Goal: Task Accomplishment & Management: Complete application form

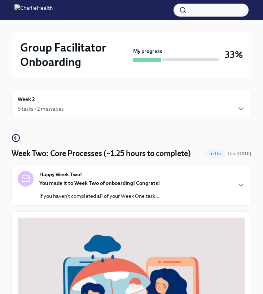
scroll to position [2, 0]
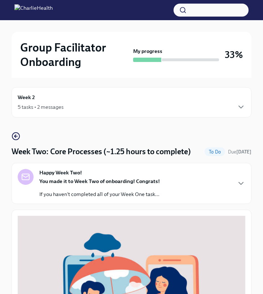
click at [102, 96] on div "Week 2 5 tasks • 2 messages" at bounding box center [131, 102] width 227 height 18
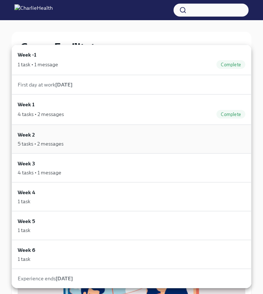
click at [85, 144] on div "5 tasks • 2 messages" at bounding box center [131, 143] width 227 height 7
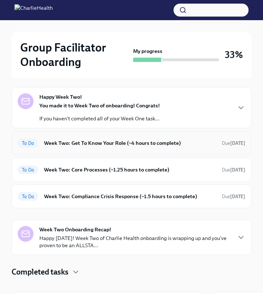
scroll to position [69, 0]
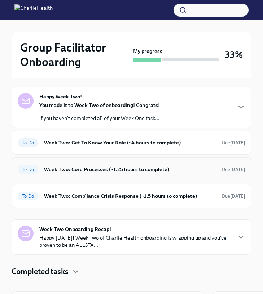
click at [108, 164] on div "To Do Week Two: Core Processes (~1.25 hours to complete) Due [DATE]" at bounding box center [131, 170] width 227 height 12
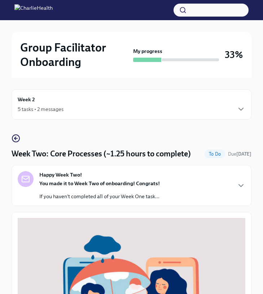
scroll to position [0, 0]
click at [141, 194] on p "If you haven't completed all of your Week One task..." at bounding box center [99, 196] width 120 height 7
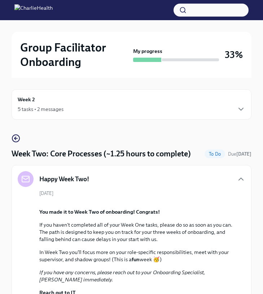
scroll to position [0, 0]
click at [93, 111] on div "5 tasks • 2 messages" at bounding box center [131, 109] width 227 height 9
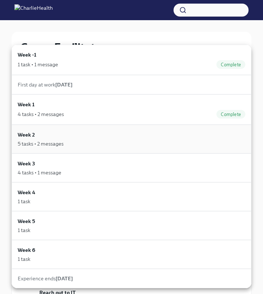
click at [82, 144] on div "5 tasks • 2 messages" at bounding box center [131, 143] width 227 height 7
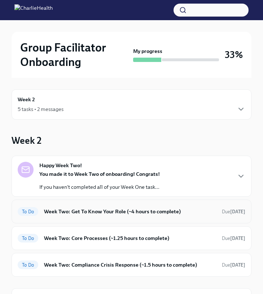
click at [79, 216] on div "To Do Week Two: Get To Know Your Role (~4 hours to complete) Due [DATE]" at bounding box center [131, 212] width 227 height 12
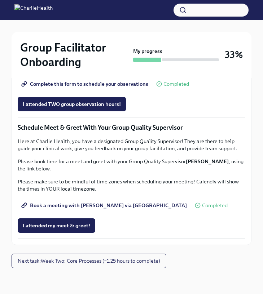
scroll to position [704, 0]
click at [75, 206] on span "Book a meeting with [PERSON_NAME] via [GEOGRAPHIC_DATA]" at bounding box center [105, 205] width 164 height 7
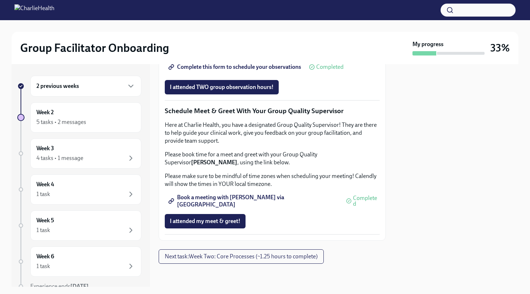
scroll to position [548, 0]
click at [223, 91] on span "I attended TWO group observation hours!" at bounding box center [222, 87] width 104 height 7
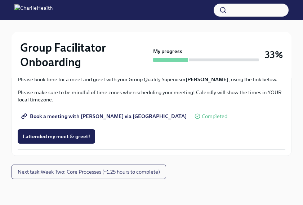
scroll to position [745, 0]
click at [92, 120] on span "Book a meeting with [PERSON_NAME] via [GEOGRAPHIC_DATA]" at bounding box center [105, 115] width 164 height 7
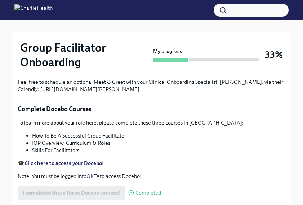
scroll to position [345, 0]
